Goal: Information Seeking & Learning: Learn about a topic

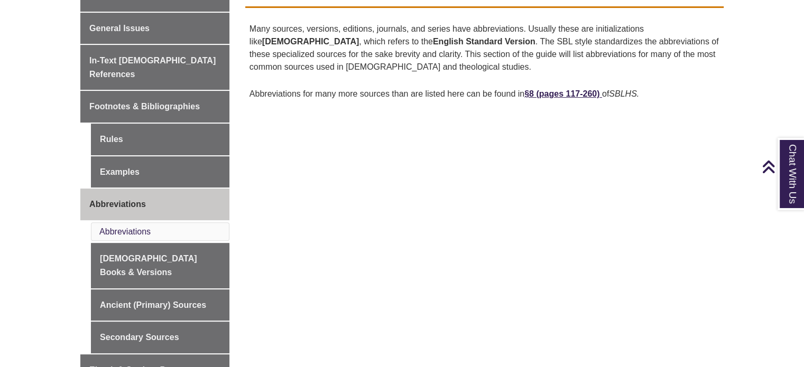
scroll to position [370, 0]
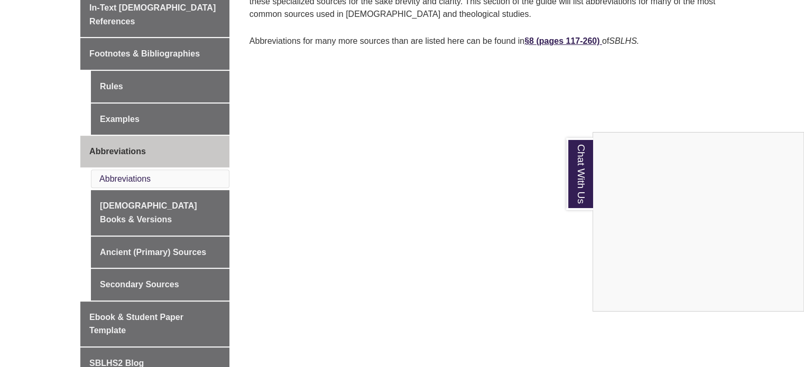
click at [154, 290] on div "Chat With Us" at bounding box center [402, 183] width 804 height 367
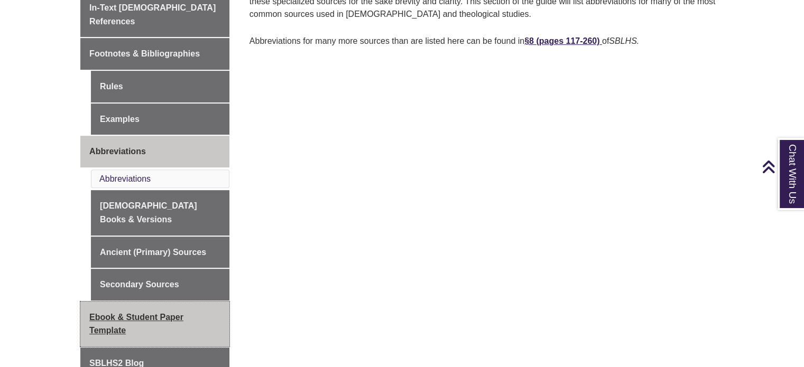
click at [152, 313] on span "Ebook & Student Paper Template" at bounding box center [136, 324] width 94 height 23
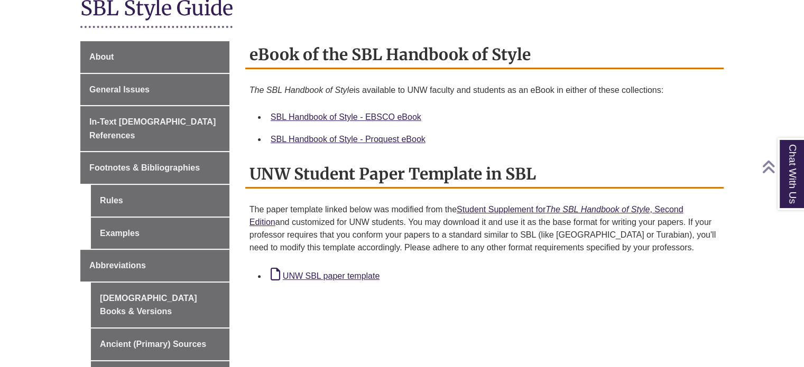
scroll to position [264, 0]
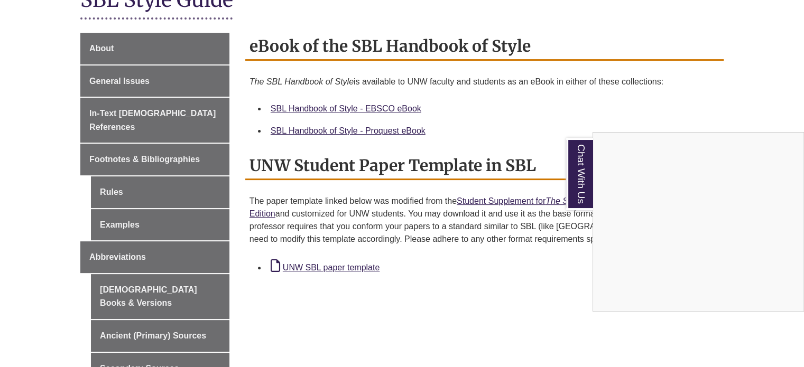
click at [330, 266] on div "Chat With Us" at bounding box center [402, 183] width 804 height 367
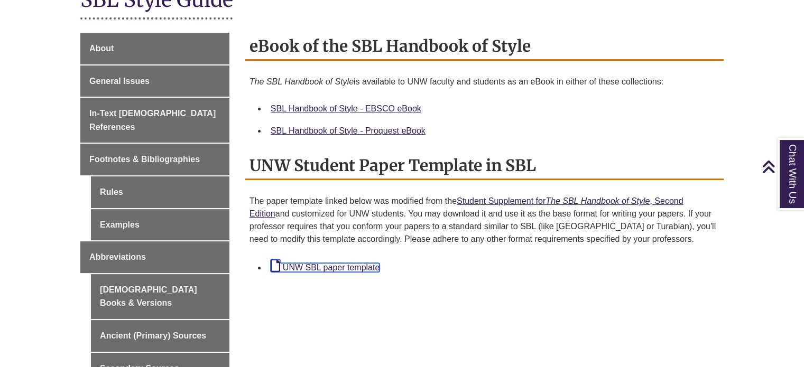
click at [330, 266] on link "UNW SBL paper template" at bounding box center [325, 267] width 109 height 9
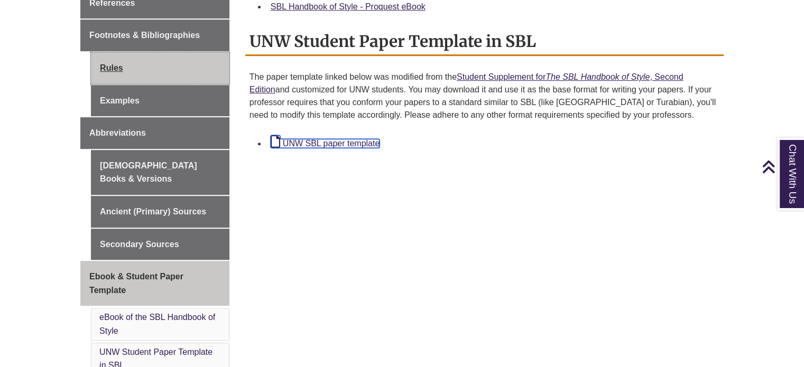
scroll to position [370, 0]
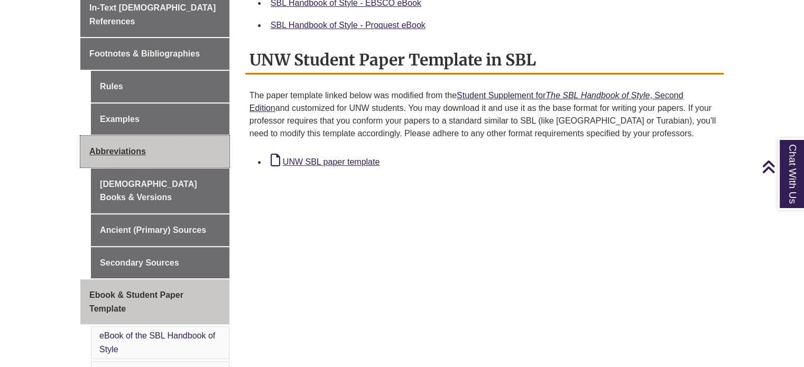
click at [129, 147] on span "Abbreviations" at bounding box center [117, 151] width 57 height 9
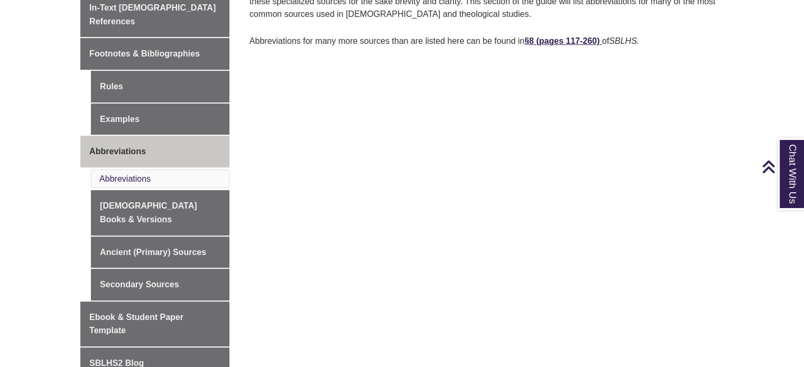
scroll to position [423, 0]
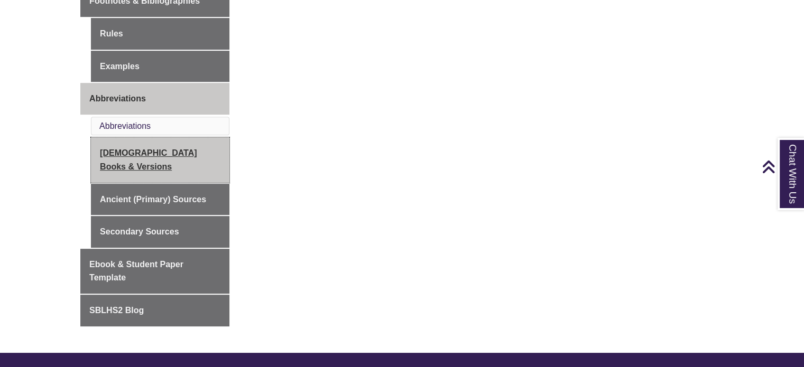
click at [149, 139] on link "[DEMOGRAPHIC_DATA] Books & Versions" at bounding box center [160, 159] width 139 height 45
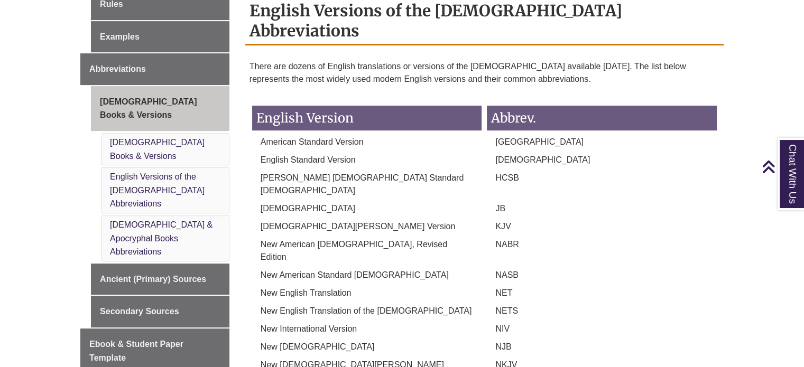
scroll to position [423, 0]
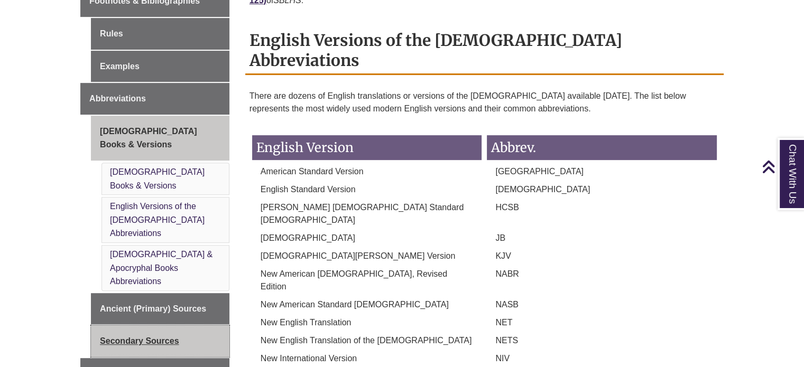
click at [135, 326] on link "Secondary Sources" at bounding box center [160, 342] width 139 height 32
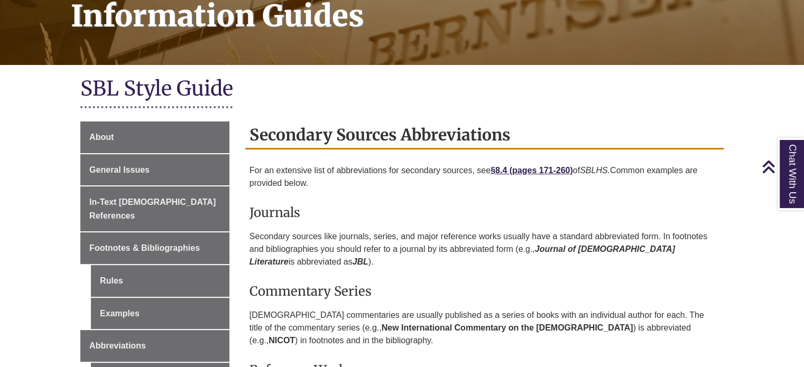
scroll to position [159, 0]
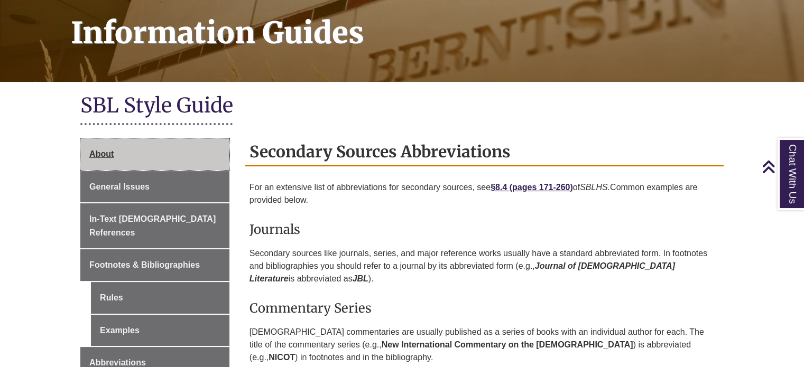
click at [112, 155] on span "About" at bounding box center [101, 154] width 24 height 9
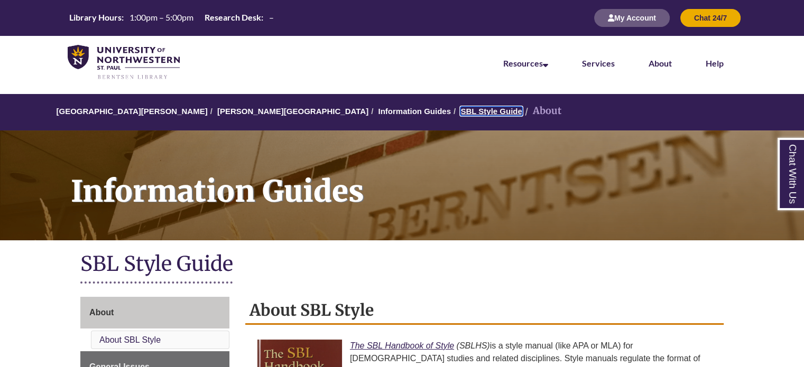
click at [460, 110] on link "SBL Style Guide" at bounding box center [490, 111] width 61 height 9
